Goal: Check status: Check status

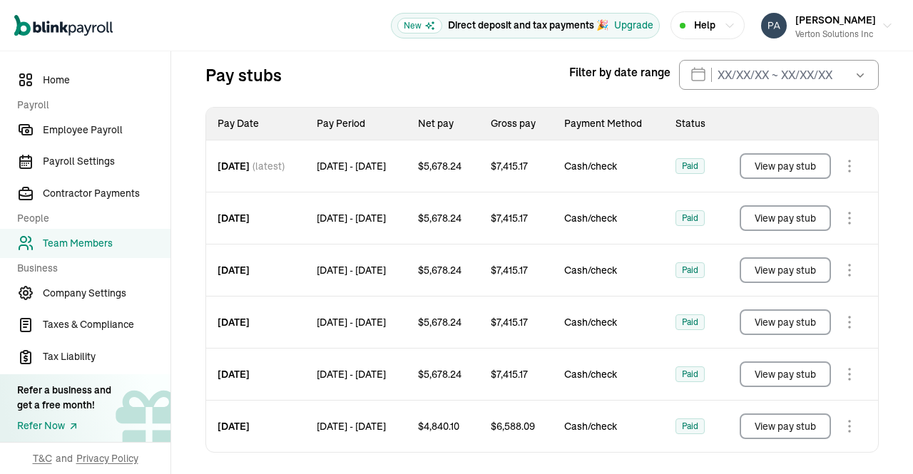
scroll to position [109, 0]
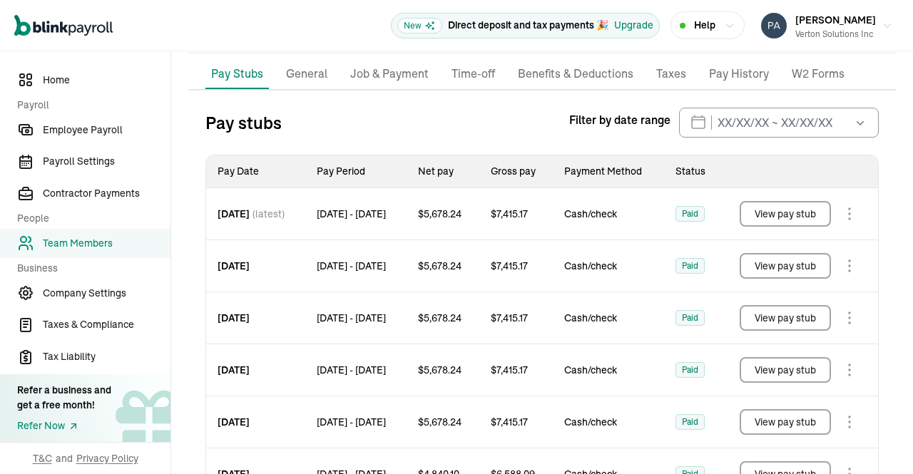
click at [753, 213] on button "View pay stub" at bounding box center [785, 214] width 91 height 26
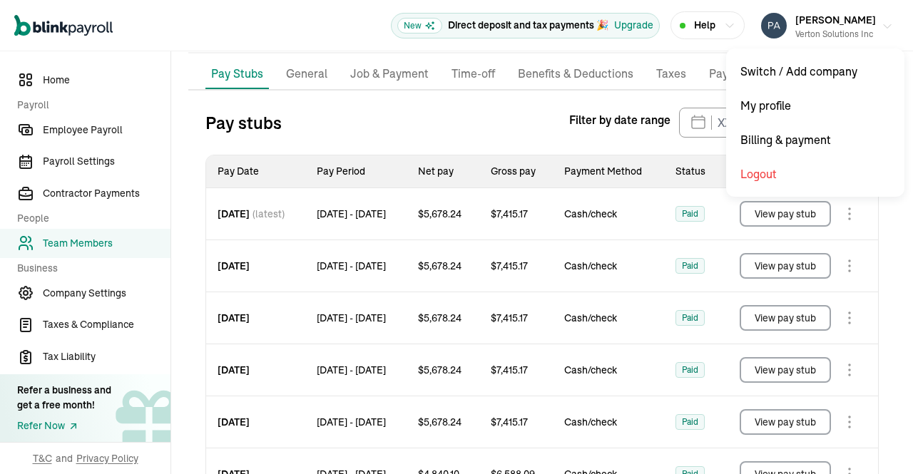
click at [888, 26] on button "[PERSON_NAME] Solutions Inc" at bounding box center [827, 26] width 143 height 36
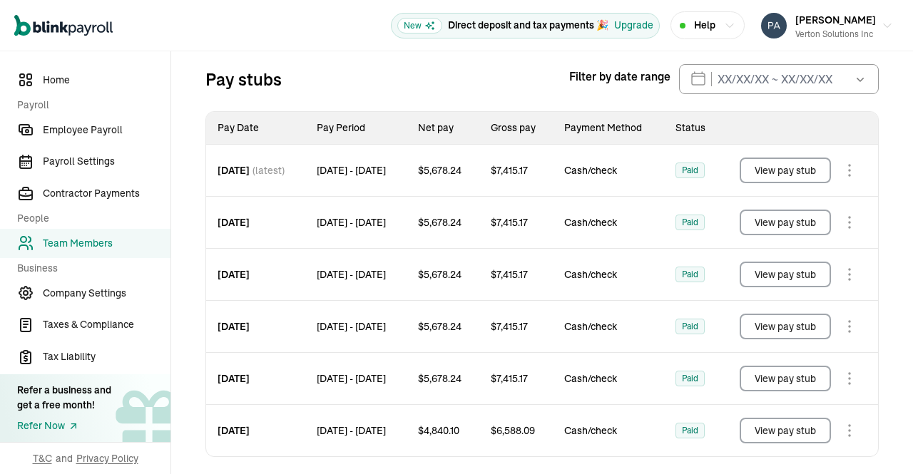
scroll to position [153, 0]
click at [807, 222] on button "View pay stub" at bounding box center [785, 222] width 91 height 26
click at [793, 275] on button "View pay stub" at bounding box center [785, 274] width 91 height 26
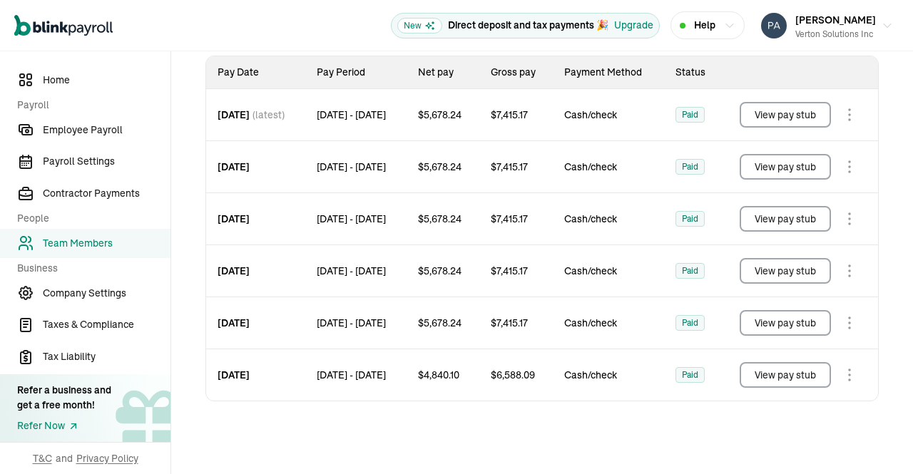
scroll to position [210, 0]
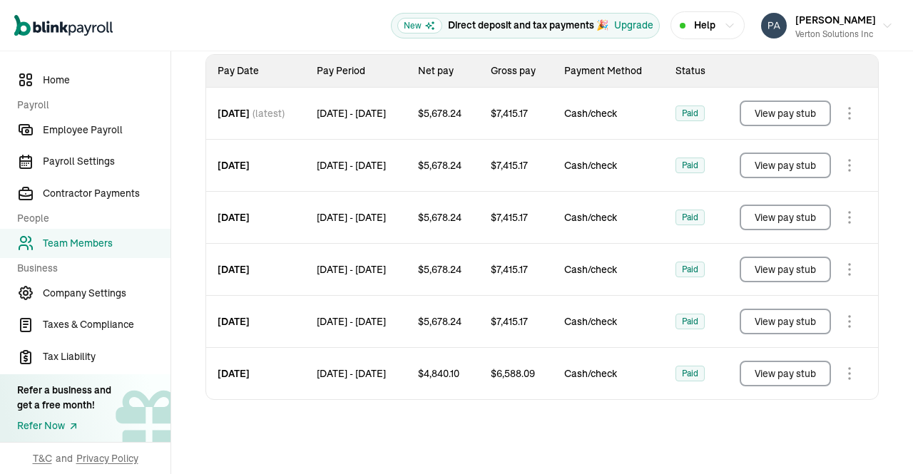
click at [548, 420] on div "Pay stubs Filter by date range [DATE] Mon Tue Wed Thu Fri Sat Sun 28 29 30 31 1…" at bounding box center [542, 240] width 708 height 467
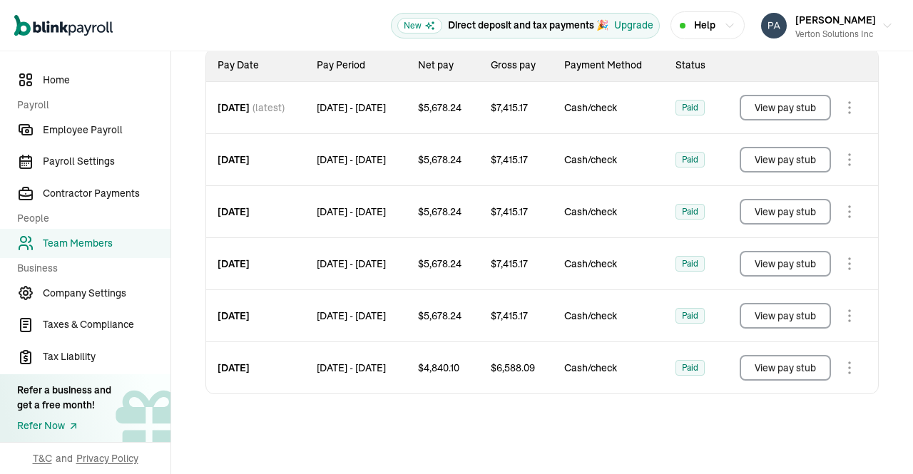
scroll to position [223, 0]
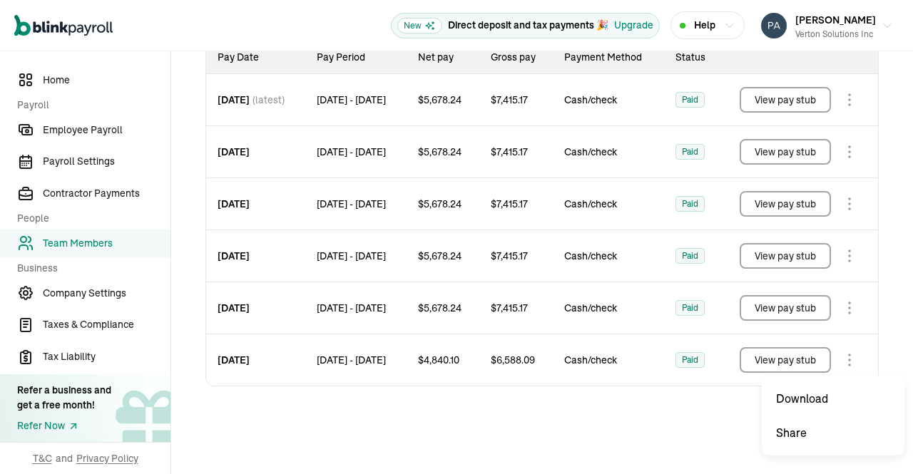
click at [847, 356] on body "Open main menu New Direct deposit and tax payments 🎉 Upgrade Help [PERSON_NAME]…" at bounding box center [456, 237] width 913 height 474
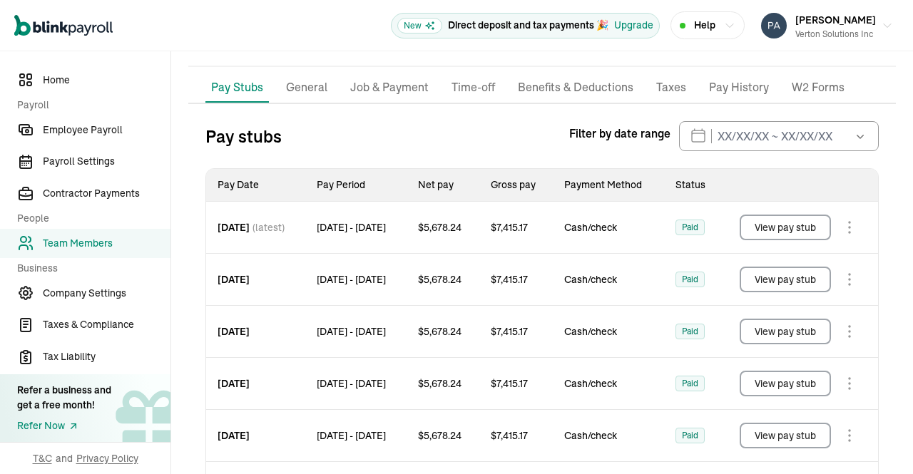
scroll to position [203, 0]
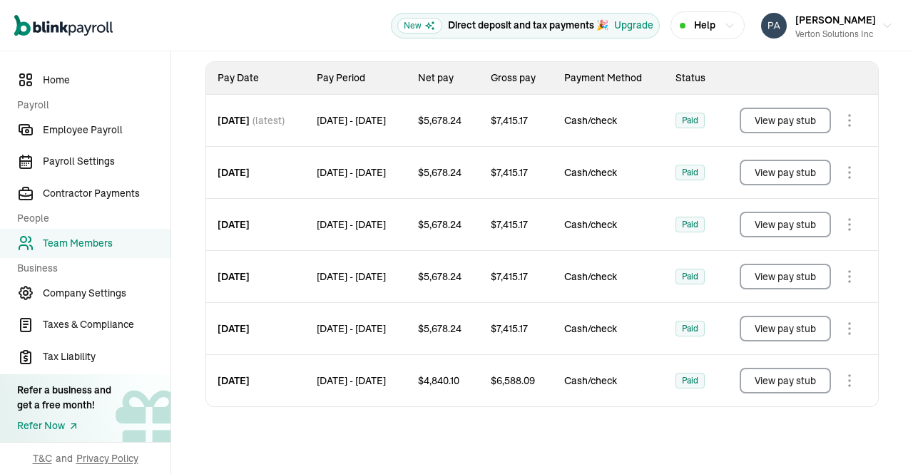
click at [764, 380] on button "View pay stub" at bounding box center [785, 381] width 91 height 26
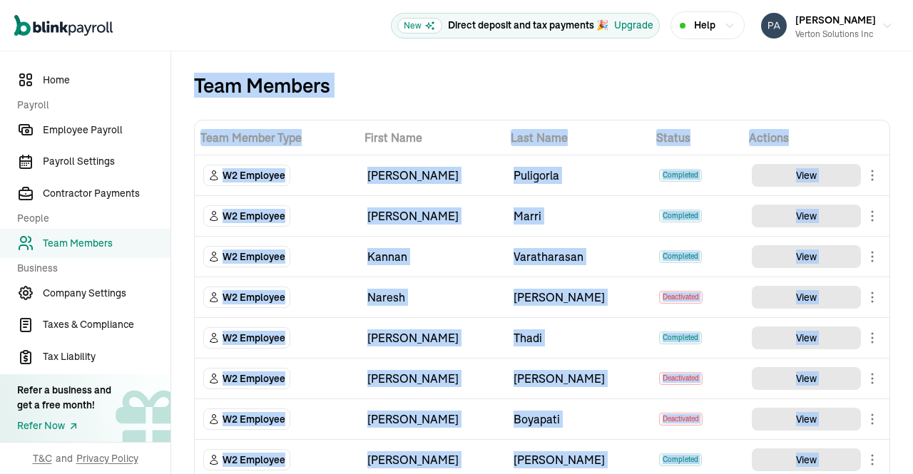
click at [384, 138] on span "First Name" at bounding box center [432, 137] width 135 height 17
click at [371, 94] on div "Team Members" at bounding box center [542, 85] width 696 height 23
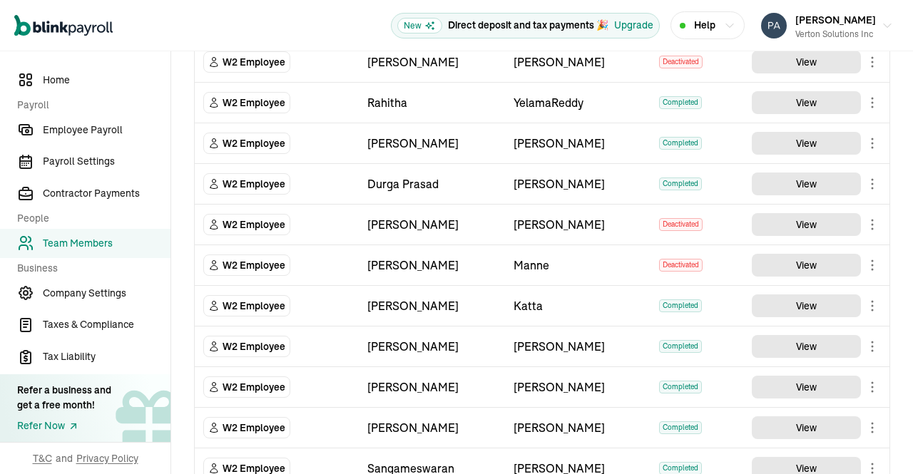
scroll to position [549, 0]
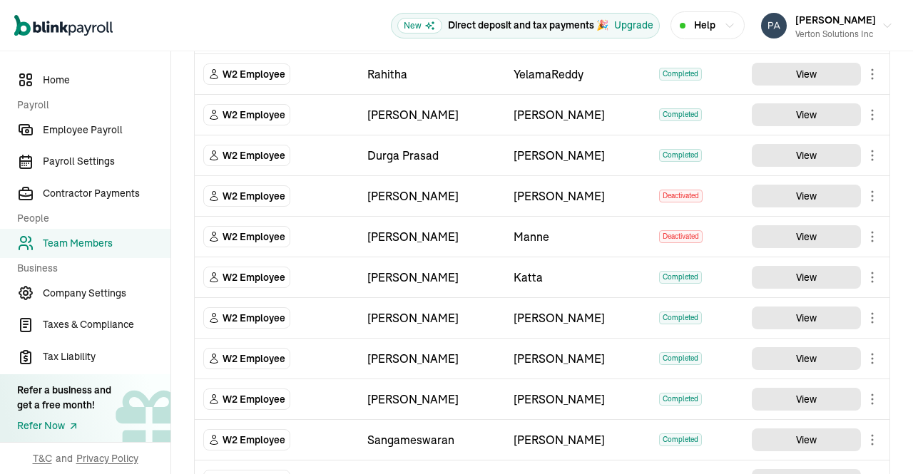
click at [810, 277] on main "Team Members Team Member Type First Name Last Name Status Actions W2 Employee […" at bounding box center [542, 153] width 742 height 1301
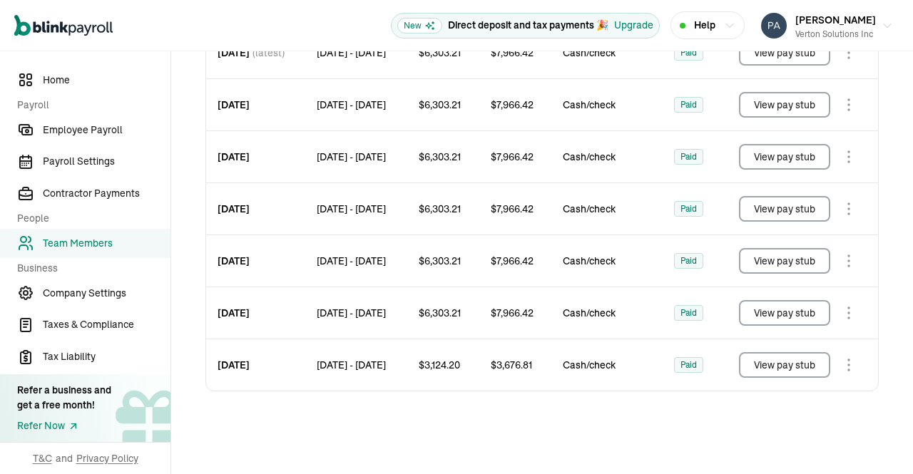
scroll to position [305, 0]
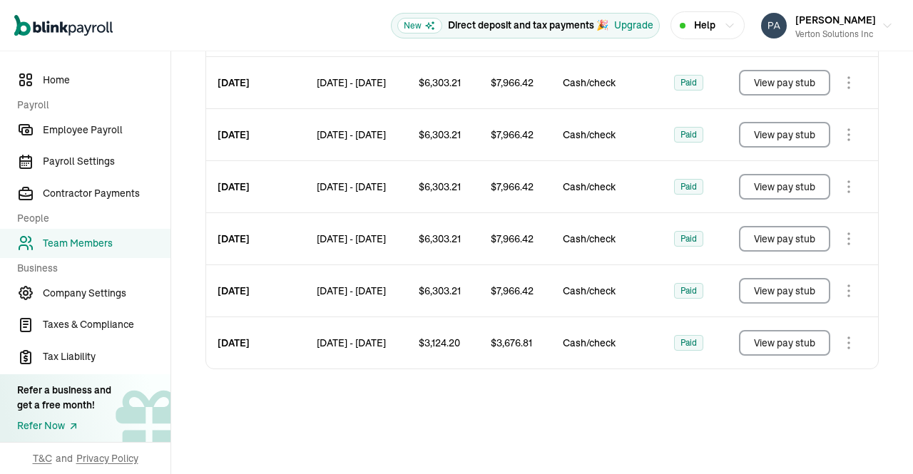
click at [768, 333] on button "View pay stub" at bounding box center [784, 343] width 91 height 26
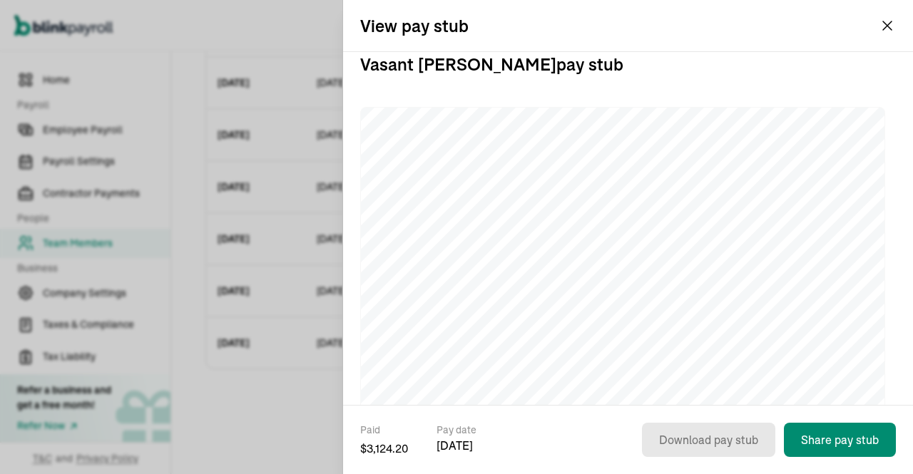
scroll to position [0, 0]
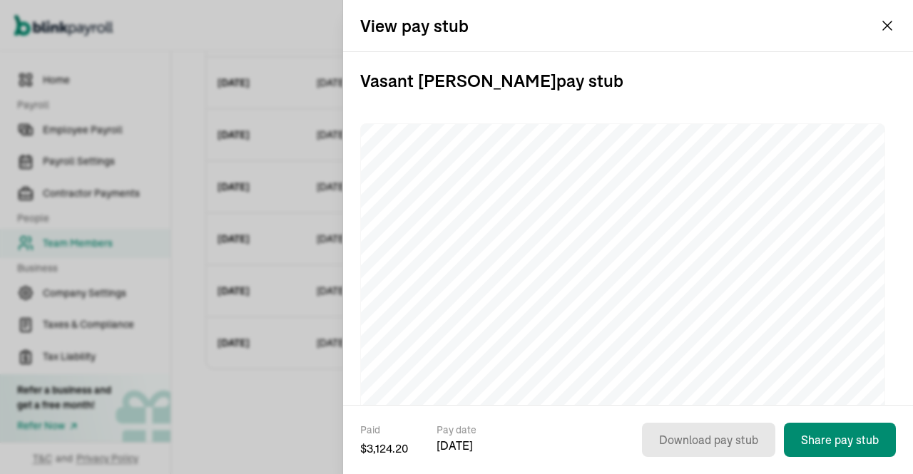
drag, startPoint x: 885, startPoint y: 34, endPoint x: 889, endPoint y: 26, distance: 8.6
click at [889, 26] on div "View pay stub" at bounding box center [628, 25] width 570 height 51
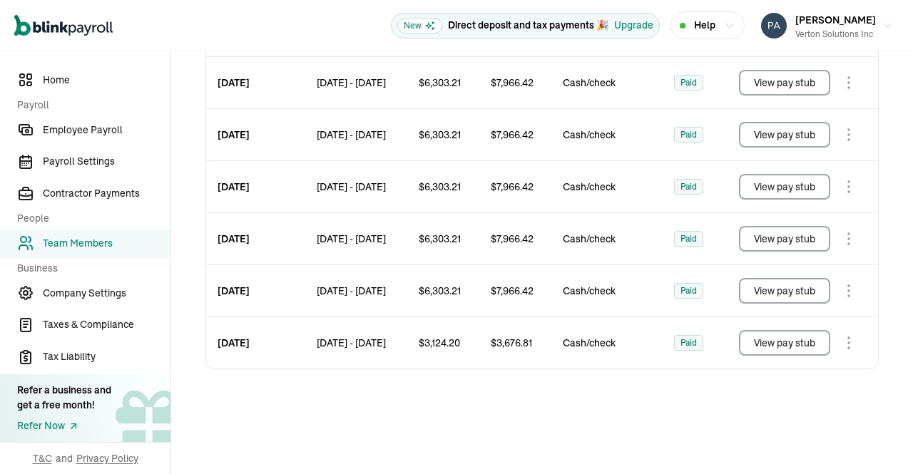
click at [768, 288] on button "View pay stub" at bounding box center [784, 291] width 91 height 26
click at [779, 241] on button "View pay stub" at bounding box center [784, 239] width 91 height 26
click at [786, 188] on button "View pay stub" at bounding box center [784, 187] width 91 height 26
click at [803, 143] on button "View pay stub" at bounding box center [784, 135] width 91 height 26
click at [793, 81] on button "View pay stub" at bounding box center [784, 83] width 91 height 26
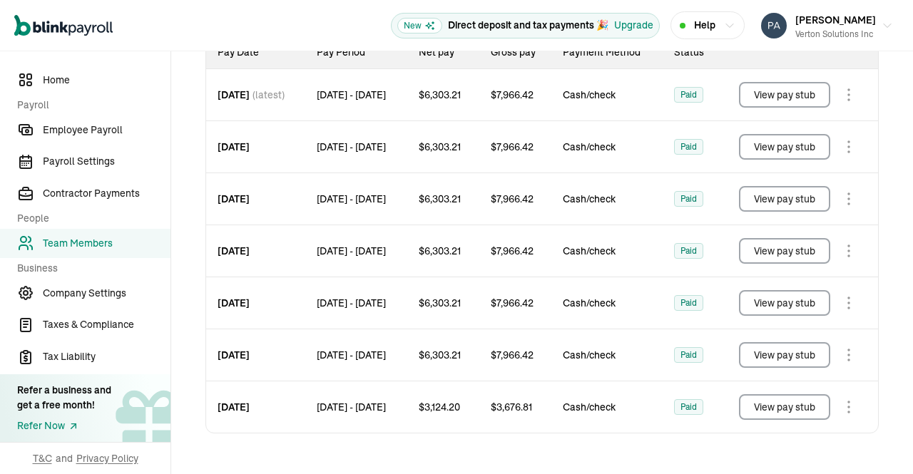
scroll to position [225, 0]
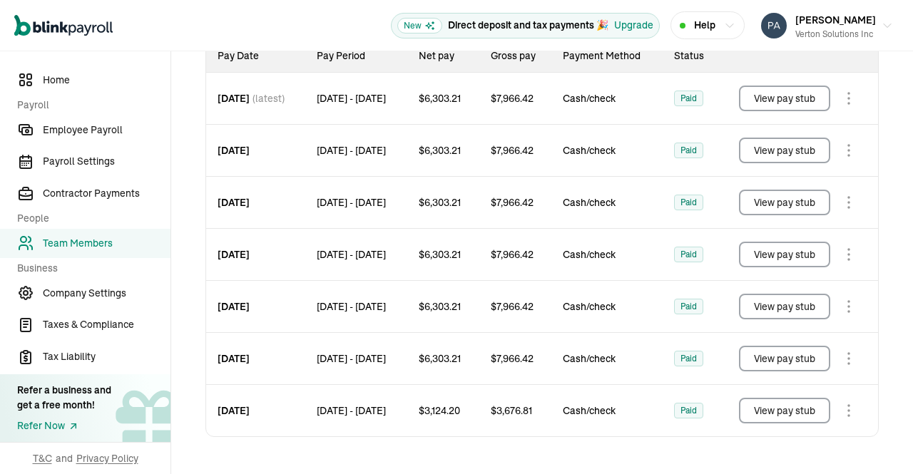
click at [773, 111] on button "View pay stub" at bounding box center [784, 99] width 91 height 26
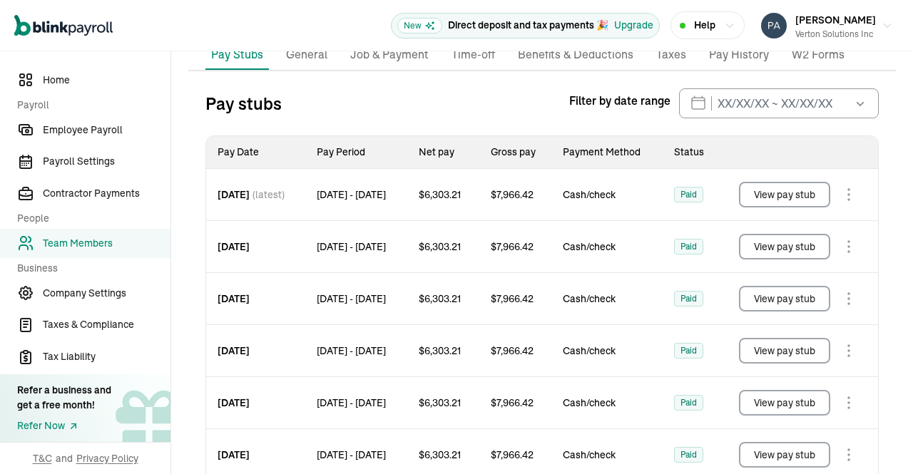
scroll to position [130, 0]
